Goal: Transaction & Acquisition: Purchase product/service

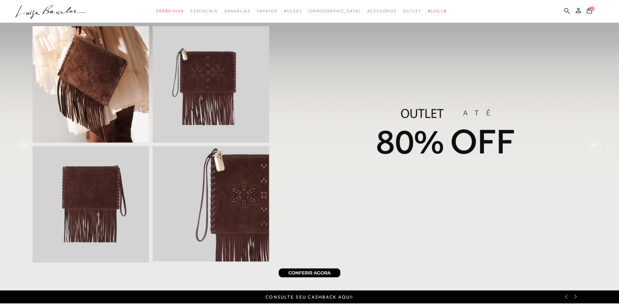
click at [567, 9] on icon at bounding box center [567, 11] width 6 height 6
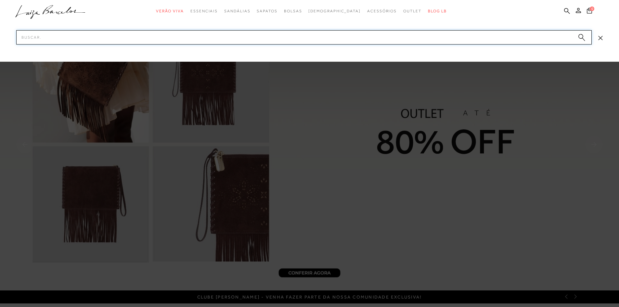
click at [308, 37] on input "Pesquisar" at bounding box center [304, 37] width 576 height 14
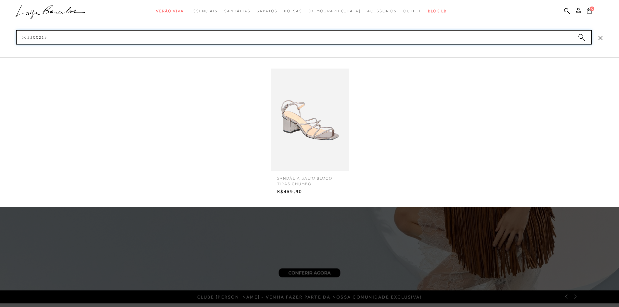
type input "603300213"
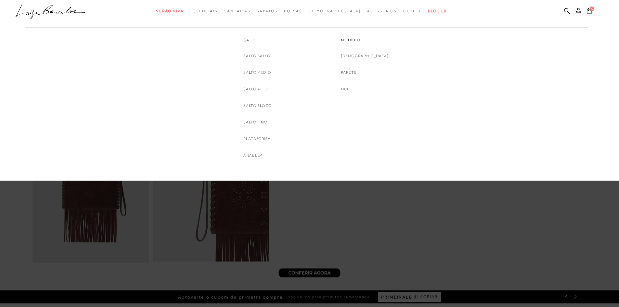
click at [124, 22] on div at bounding box center [306, 24] width 576 height 6
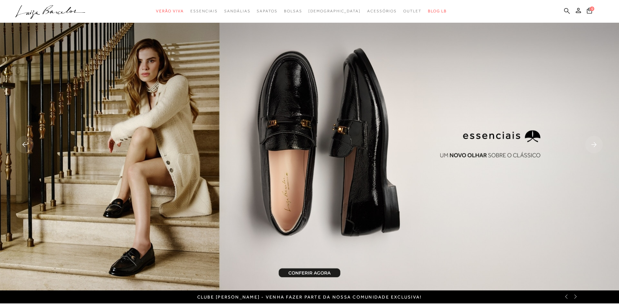
click at [564, 9] on icon at bounding box center [567, 11] width 6 height 6
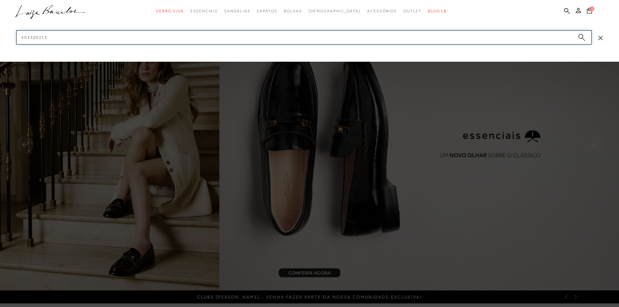
click at [387, 36] on input "603300213" at bounding box center [304, 37] width 576 height 14
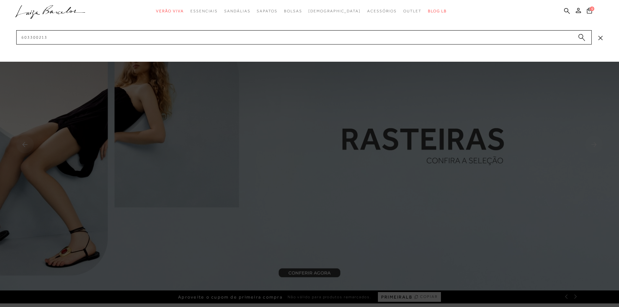
click at [577, 37] on button "submit" at bounding box center [582, 38] width 10 height 9
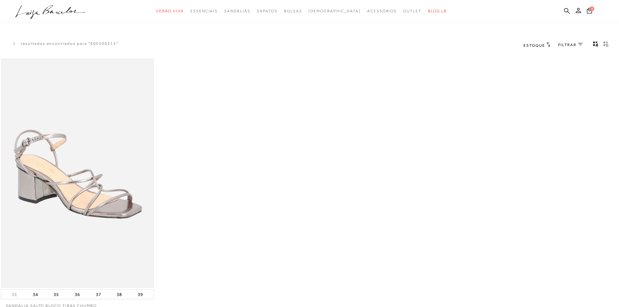
click at [64, 139] on img at bounding box center [78, 173] width 152 height 228
